Goal: Transaction & Acquisition: Download file/media

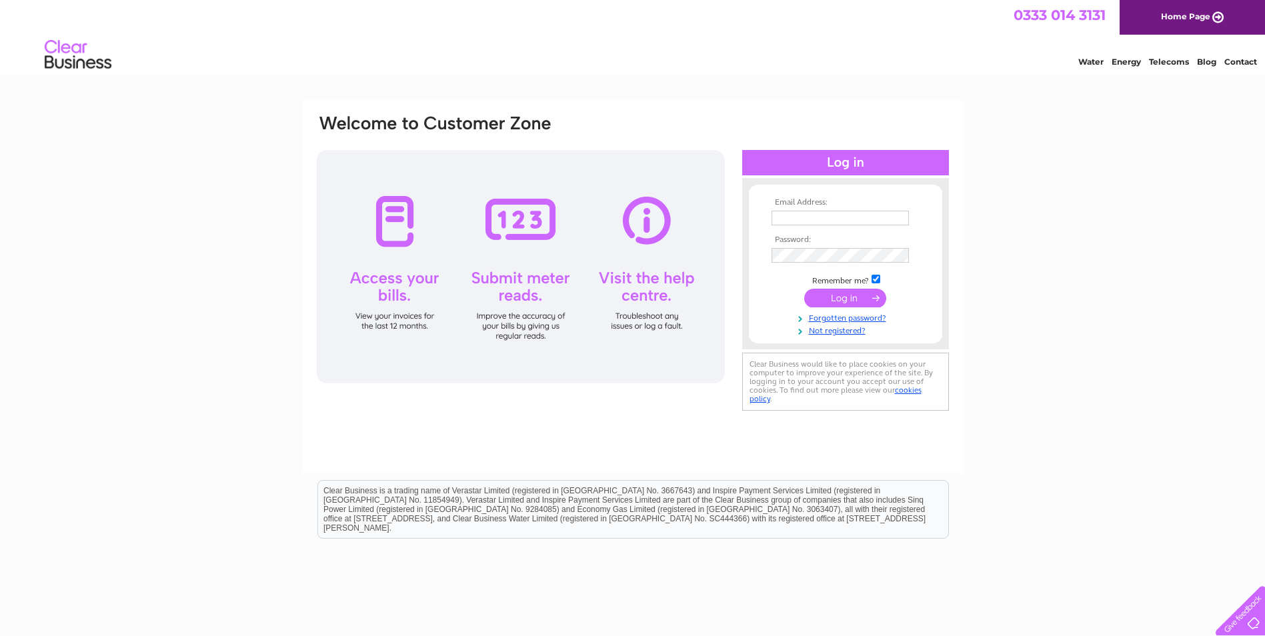
type input "office@ghleefarms.co.uk"
click at [864, 301] on input "submit" at bounding box center [845, 298] width 82 height 19
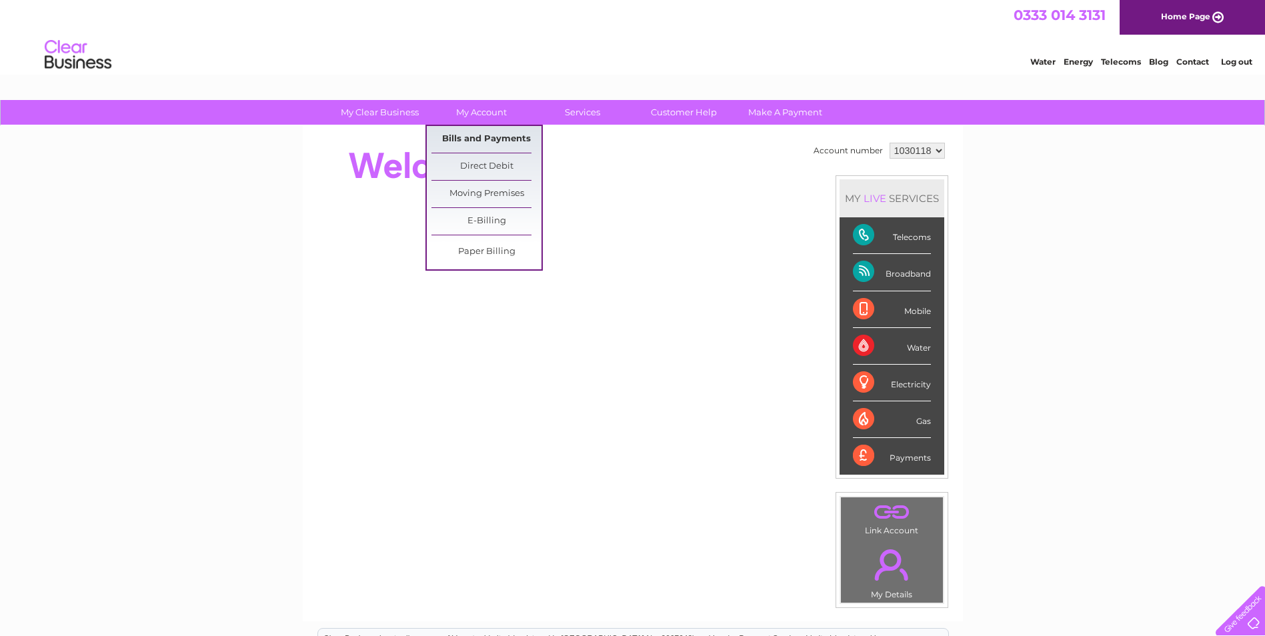
click at [473, 135] on link "Bills and Payments" at bounding box center [486, 139] width 110 height 27
click at [475, 139] on link "Bills and Payments" at bounding box center [486, 139] width 110 height 27
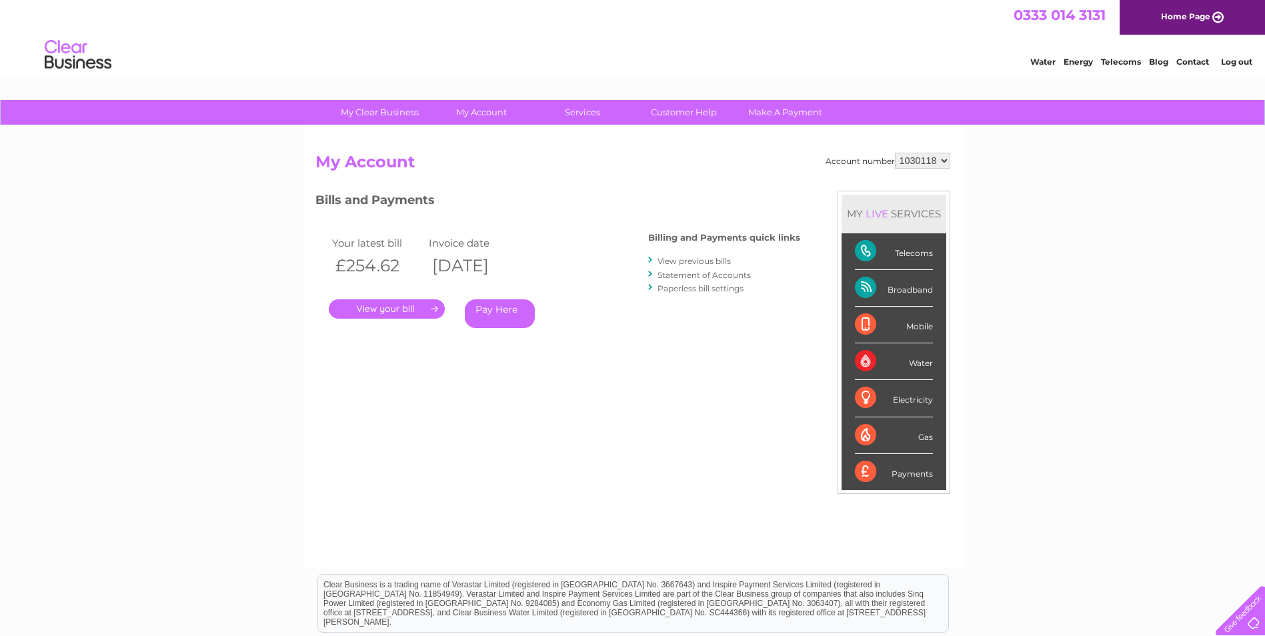
click at [387, 309] on link "." at bounding box center [387, 308] width 116 height 19
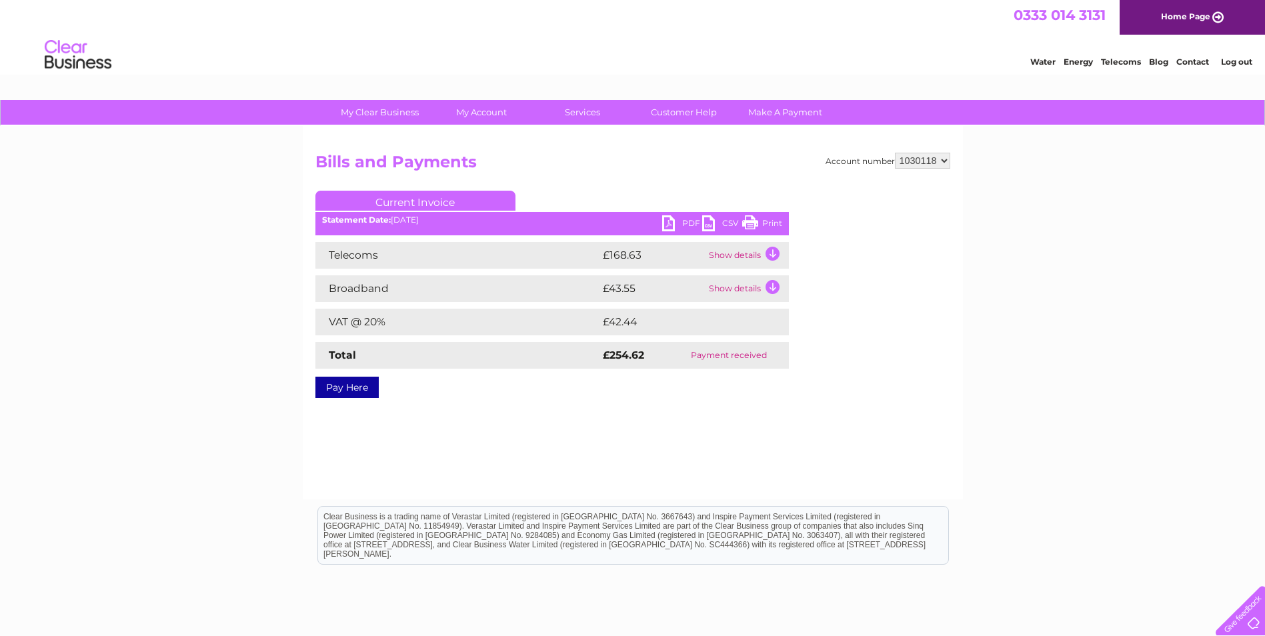
drag, startPoint x: 748, startPoint y: 223, endPoint x: 109, endPoint y: 60, distance: 658.6
click at [748, 223] on link "Print" at bounding box center [762, 224] width 40 height 19
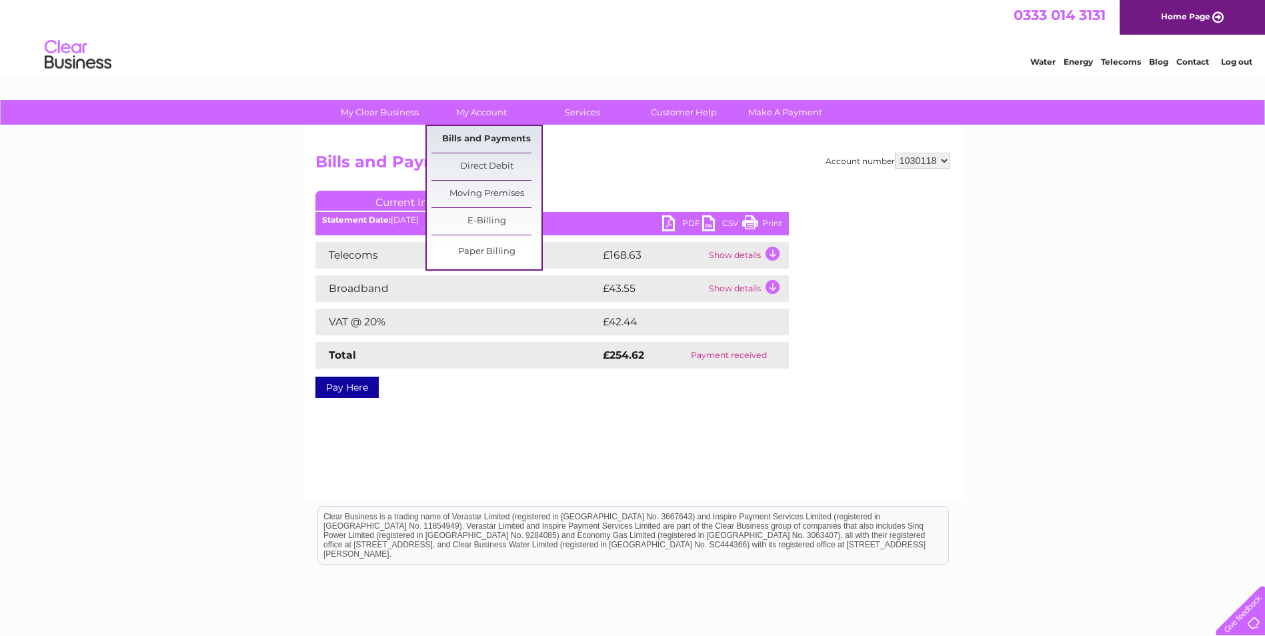
click at [490, 143] on link "Bills and Payments" at bounding box center [486, 139] width 110 height 27
click at [484, 140] on link "Bills and Payments" at bounding box center [486, 139] width 110 height 27
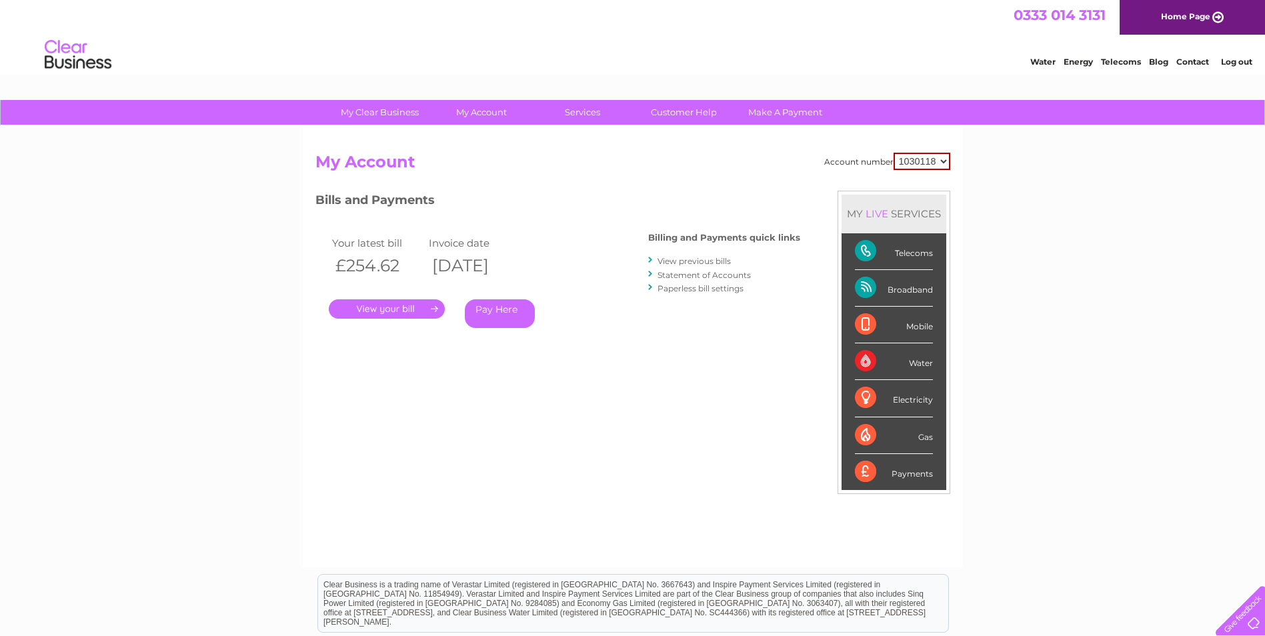
click at [697, 258] on link "View previous bills" at bounding box center [694, 261] width 73 height 10
click at [690, 263] on link "View previous bills" at bounding box center [694, 261] width 73 height 10
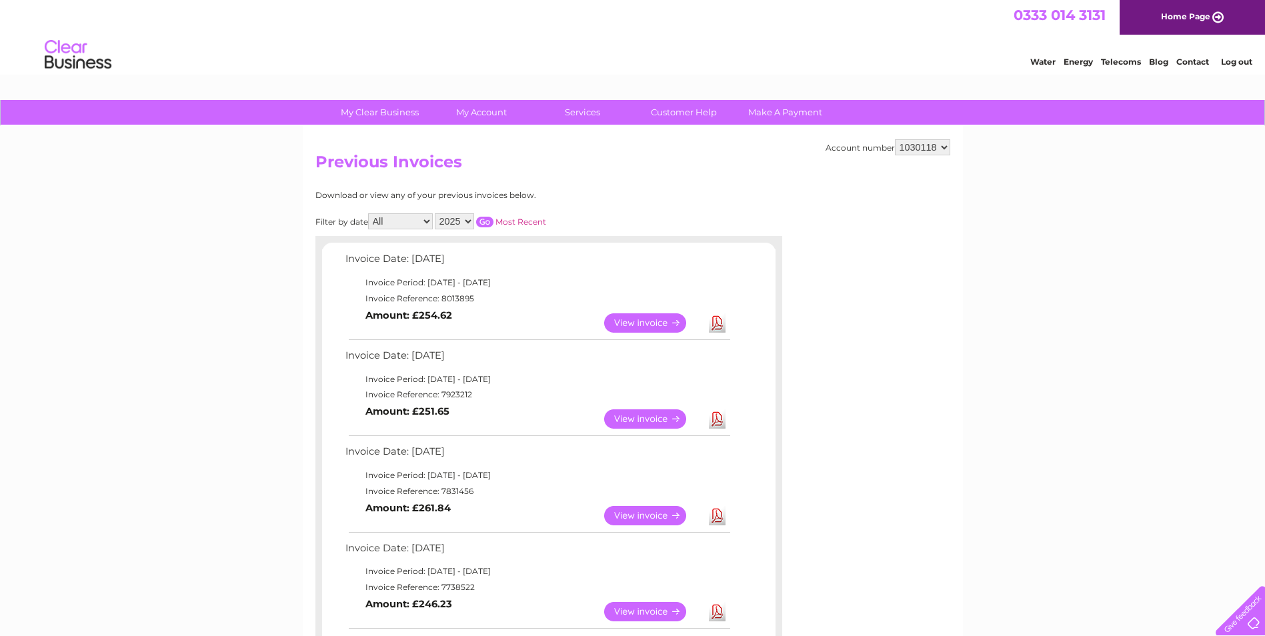
click at [720, 420] on link "Download" at bounding box center [717, 418] width 17 height 19
click at [716, 420] on link "Download" at bounding box center [717, 418] width 17 height 19
click at [719, 329] on link "Download" at bounding box center [717, 322] width 17 height 19
click at [720, 323] on link "Download" at bounding box center [717, 322] width 17 height 19
click at [678, 319] on link "View" at bounding box center [653, 322] width 98 height 19
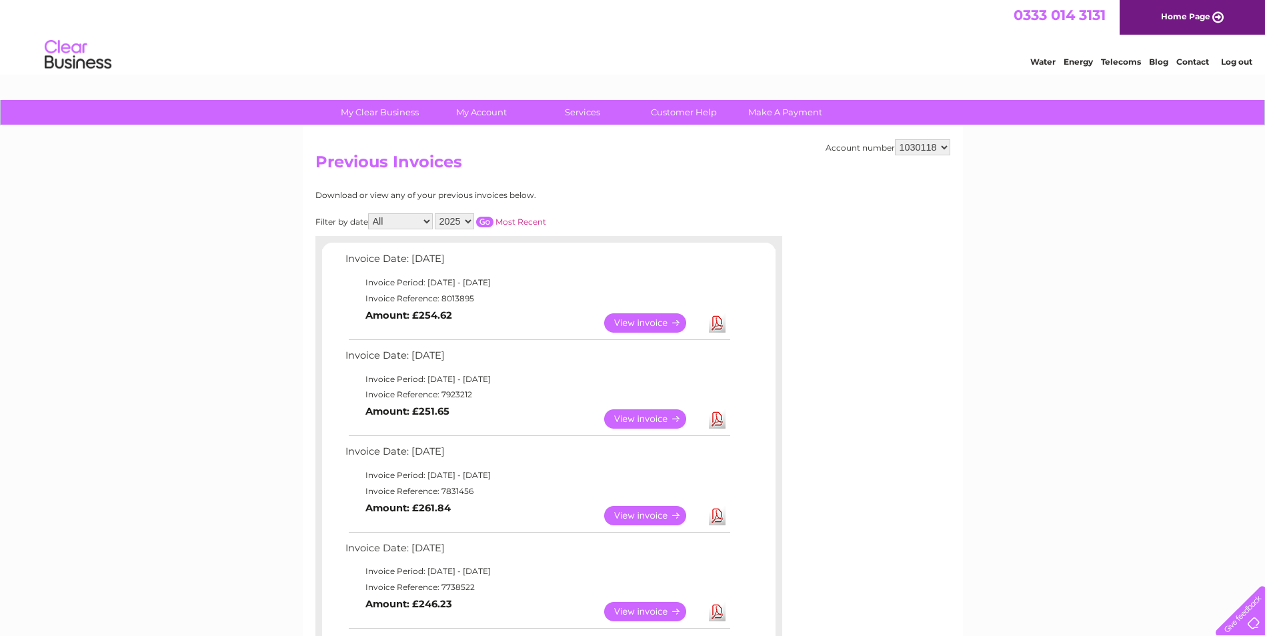
click at [716, 318] on link "Download" at bounding box center [717, 322] width 17 height 19
